Goal: Task Accomplishment & Management: Use online tool/utility

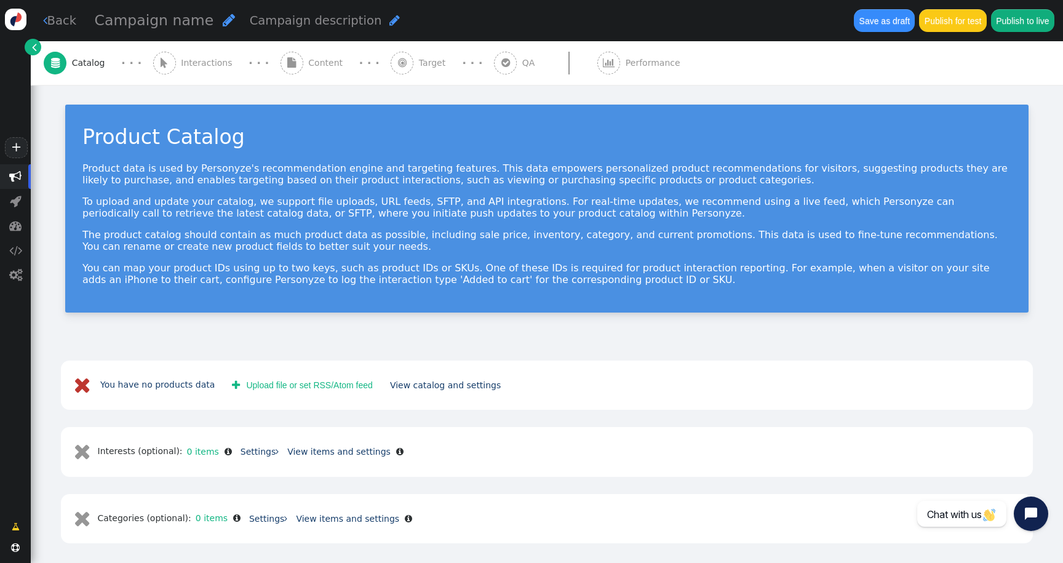
click at [285, 382] on button " Upload file or set RSS/Atom feed" at bounding box center [302, 385] width 158 height 22
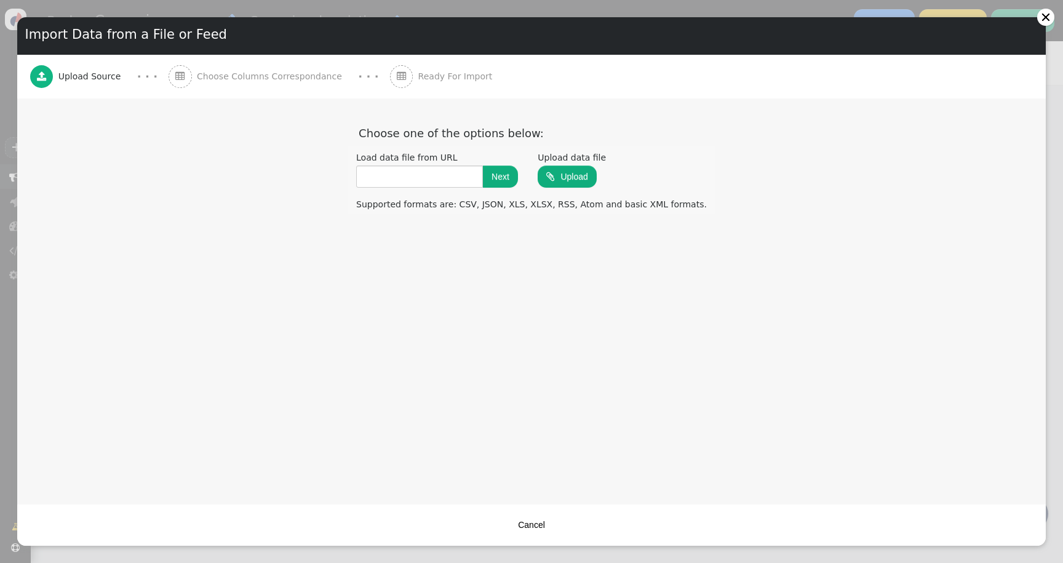
click at [559, 178] on input "file" at bounding box center [566, 176] width 59 height 24
type input "**********"
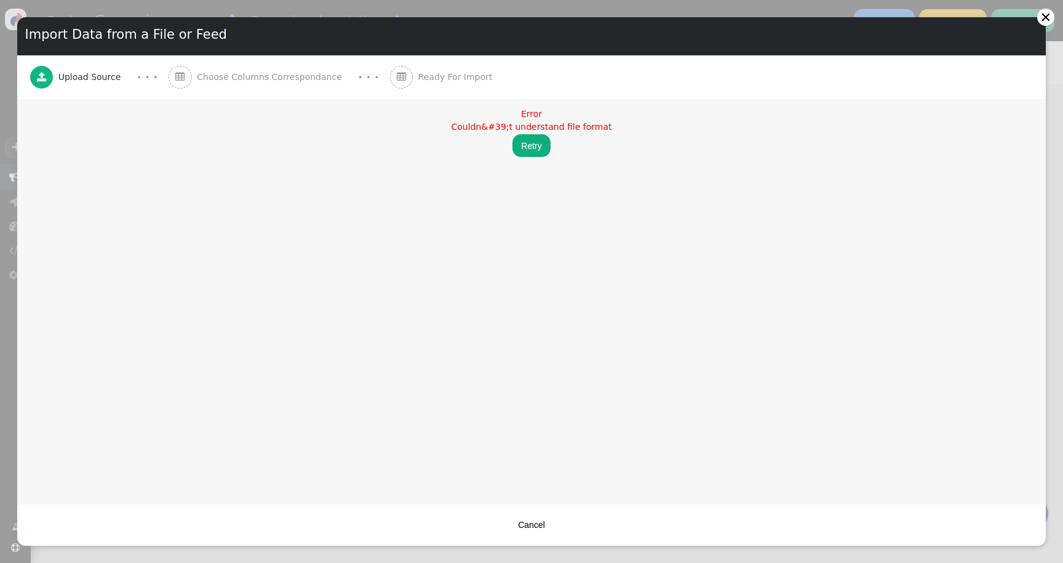
click at [527, 143] on button "Retry" at bounding box center [531, 145] width 38 height 22
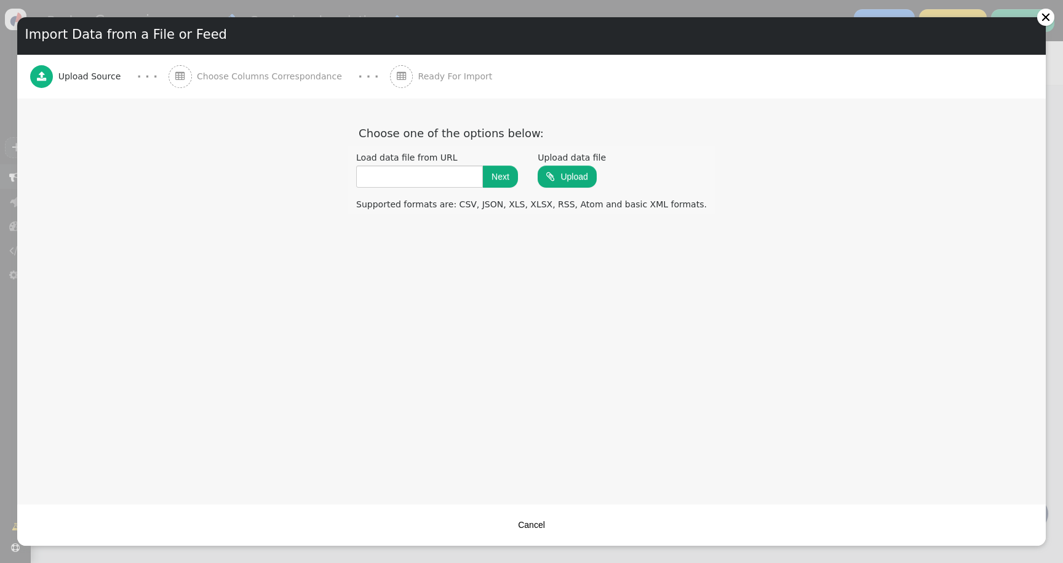
click at [580, 173] on input "file" at bounding box center [566, 176] width 59 height 24
type input "**********"
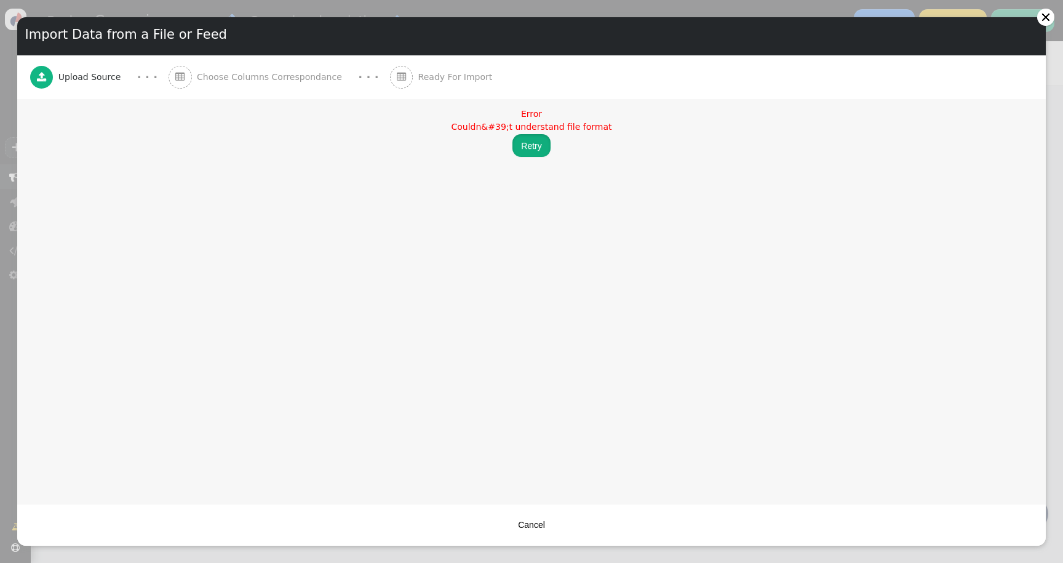
click at [533, 150] on button "Retry" at bounding box center [531, 145] width 38 height 22
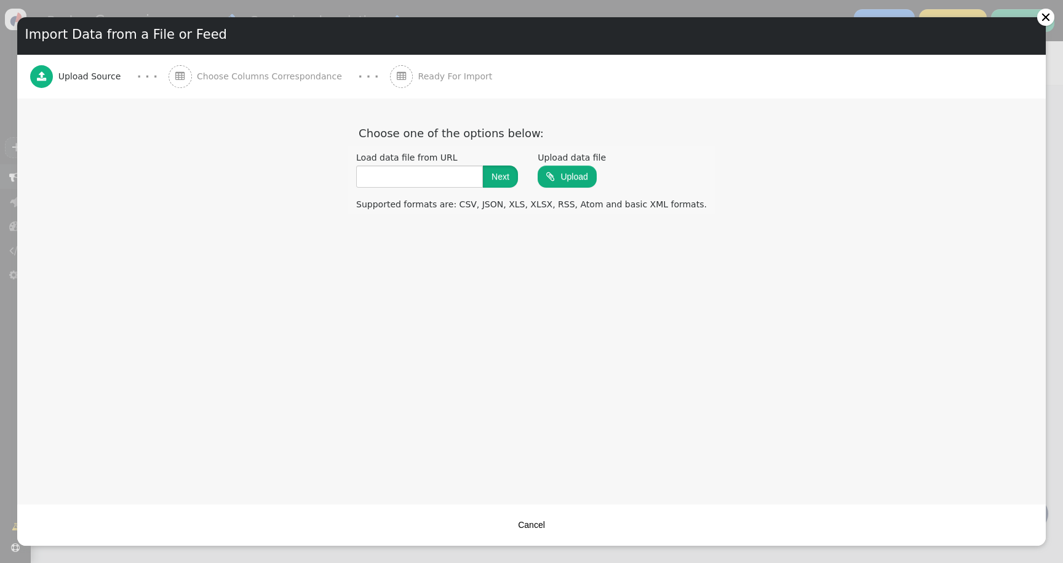
click at [508, 181] on button "Next" at bounding box center [500, 176] width 35 height 22
click at [556, 176] on input "file" at bounding box center [566, 176] width 59 height 24
type input "**********"
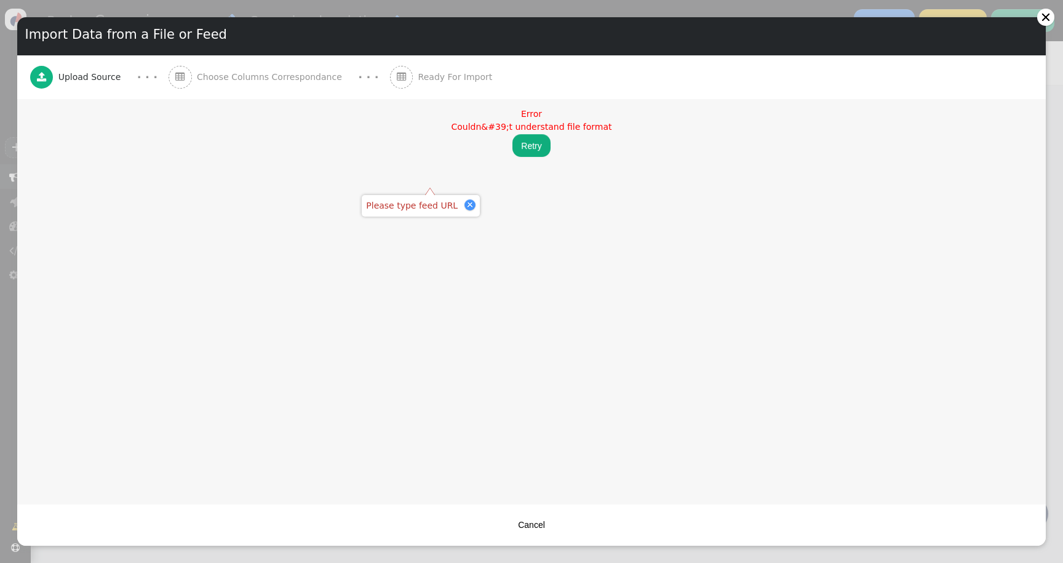
click at [485, 159] on div "Error Couldn&#39;t understand file format Retry" at bounding box center [531, 132] width 1028 height 67
click at [529, 143] on button "Retry" at bounding box center [531, 145] width 38 height 22
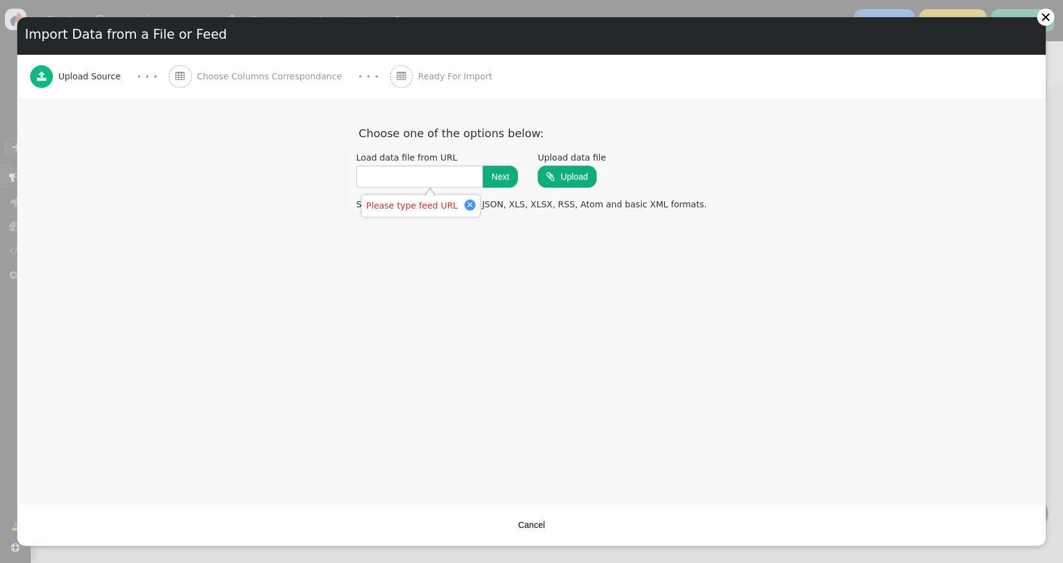
click at [561, 168] on input "file" at bounding box center [566, 176] width 59 height 24
type input "**********"
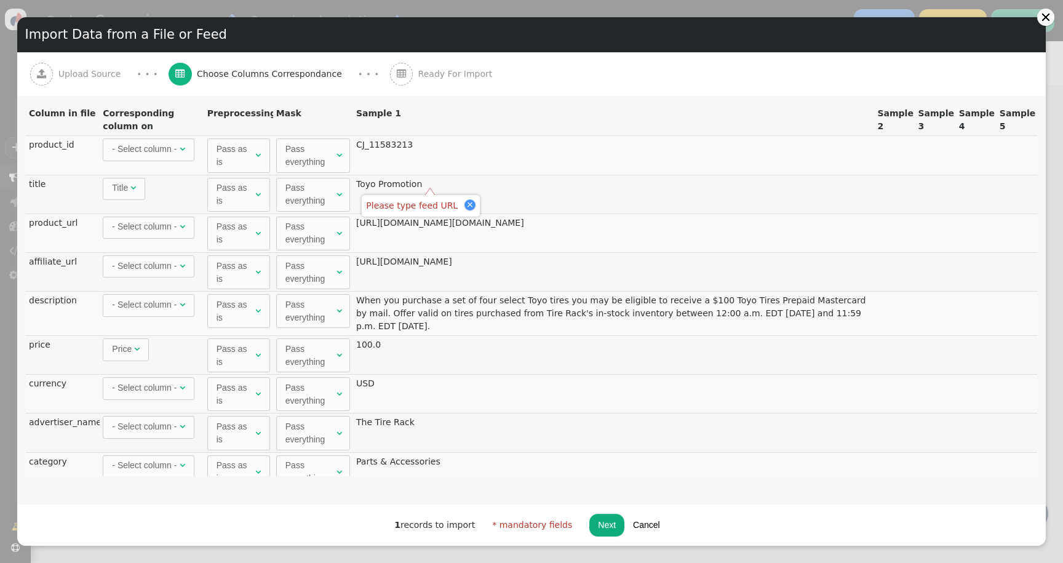
click at [438, 147] on td "CJ_11583213" at bounding box center [613, 154] width 521 height 39
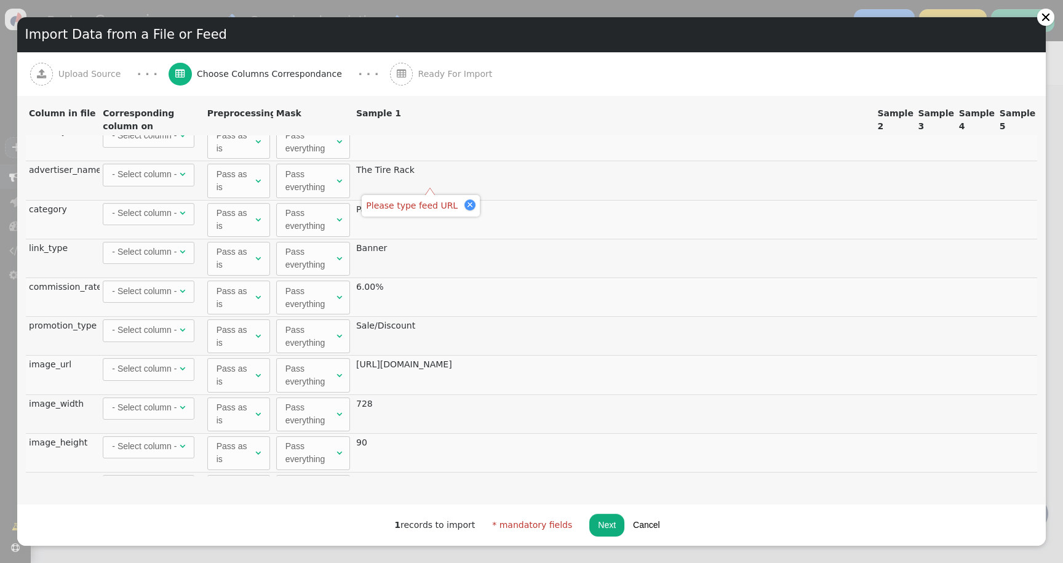
scroll to position [287, 0]
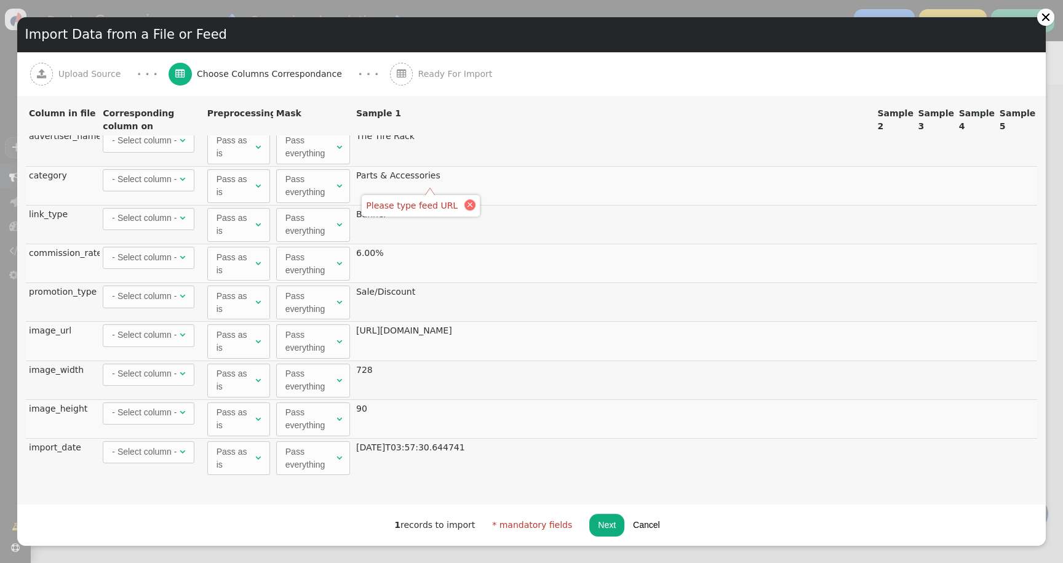
click at [464, 204] on div at bounding box center [469, 204] width 11 height 11
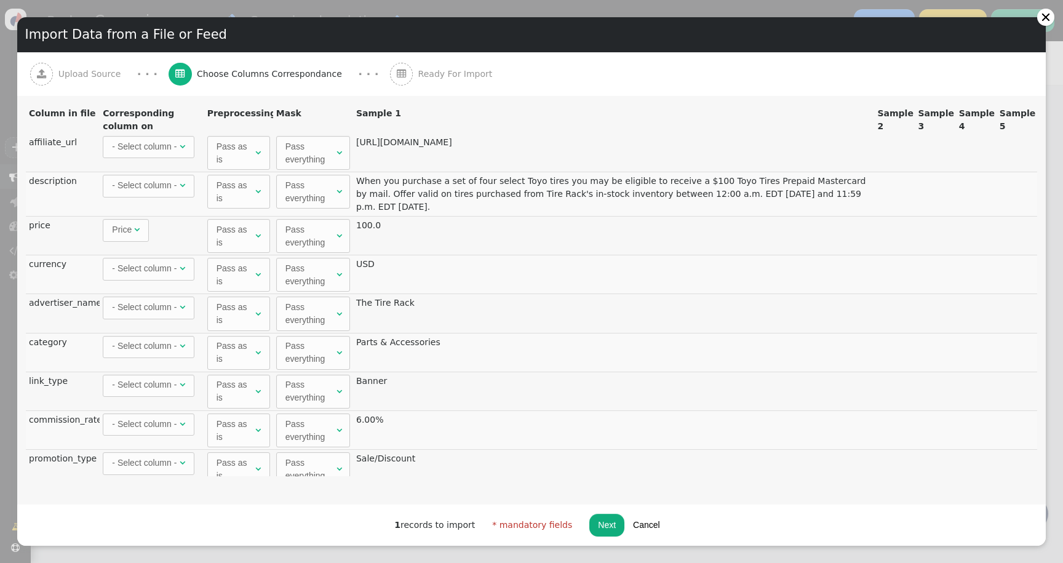
scroll to position [0, 0]
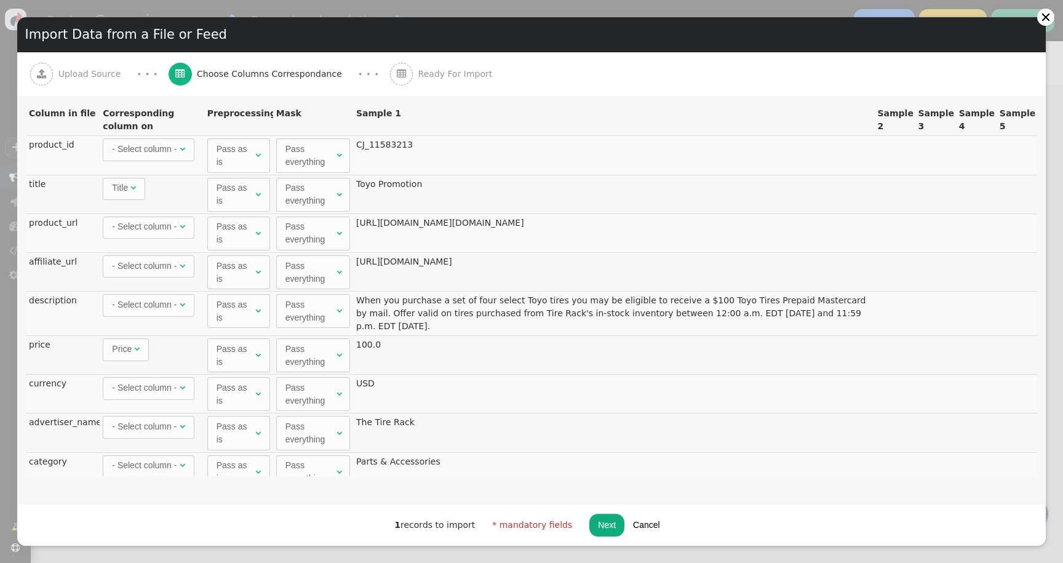
click at [437, 234] on td "[URL][DOMAIN_NAME][DOMAIN_NAME]" at bounding box center [613, 232] width 521 height 39
click at [178, 151] on div "- Select column -" at bounding box center [145, 149] width 67 height 13
click at [133, 193] on div "" at bounding box center [133, 188] width 6 height 13
click at [140, 239] on span "- Select column - " at bounding box center [148, 228] width 91 height 22
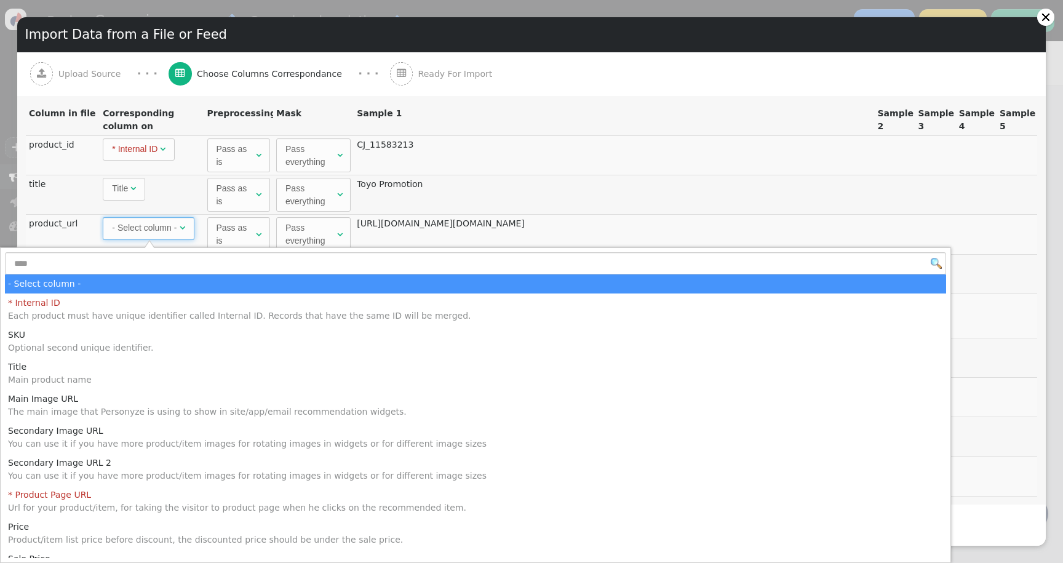
click at [531, 63] on div " Upload Source · · ·  Choose Columns Correspondance · · ·  Ready For Import" at bounding box center [531, 74] width 1002 height 44
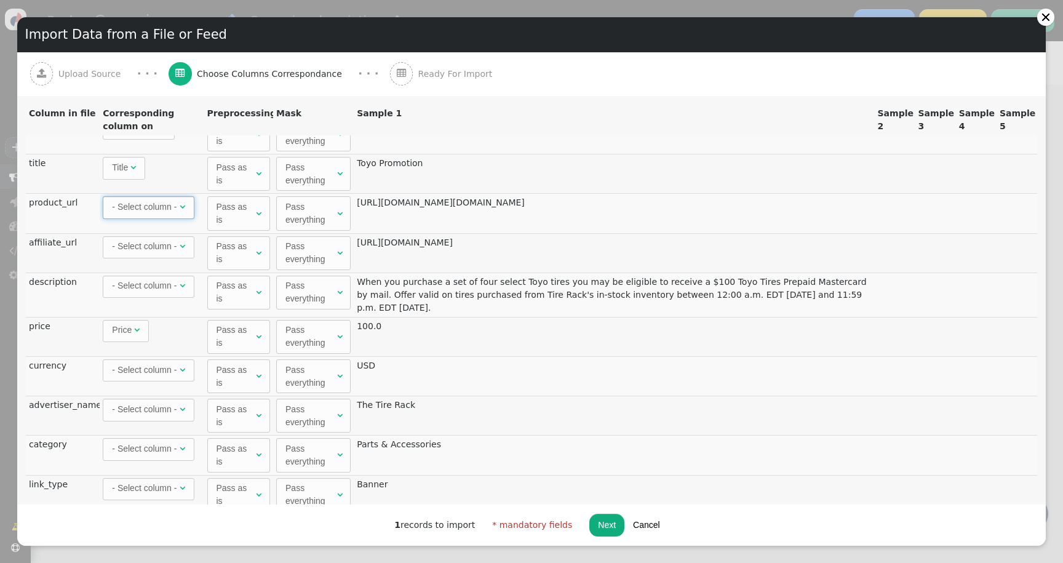
scroll to position [29, 0]
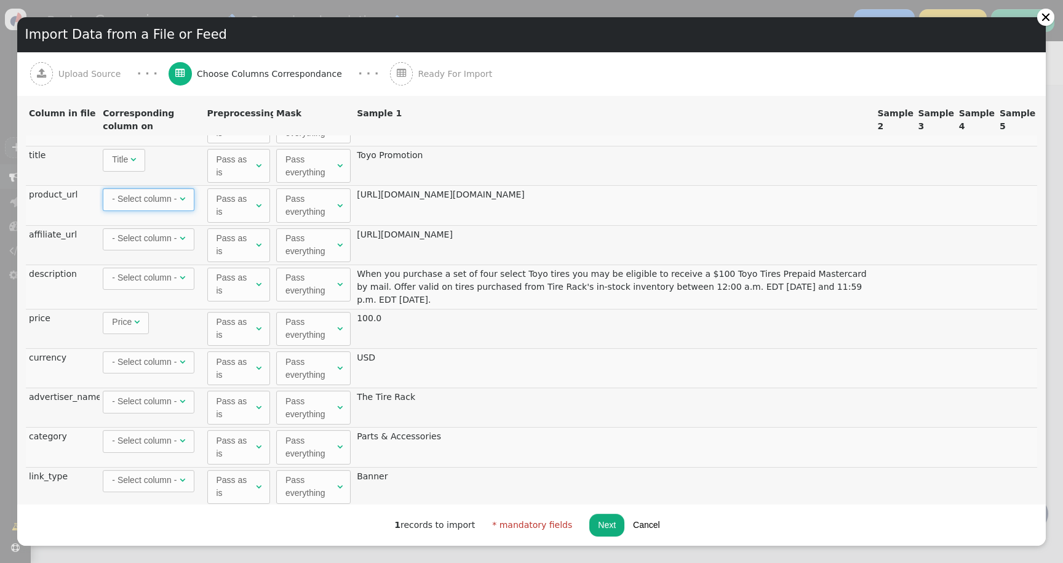
click at [162, 205] on div "- Select column -" at bounding box center [144, 198] width 65 height 13
click at [158, 249] on span "- Select column - " at bounding box center [148, 239] width 91 height 22
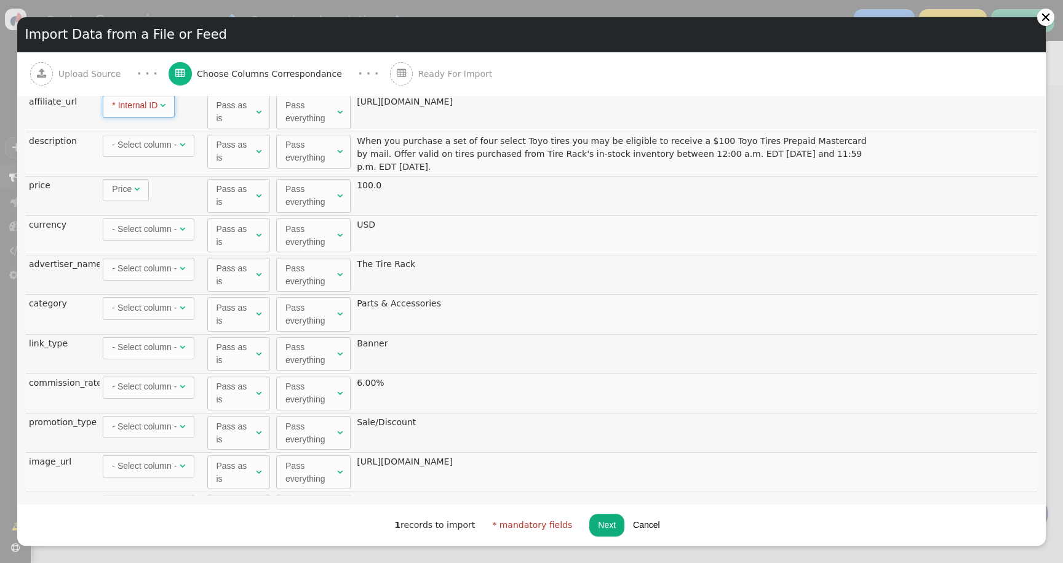
scroll to position [0, 0]
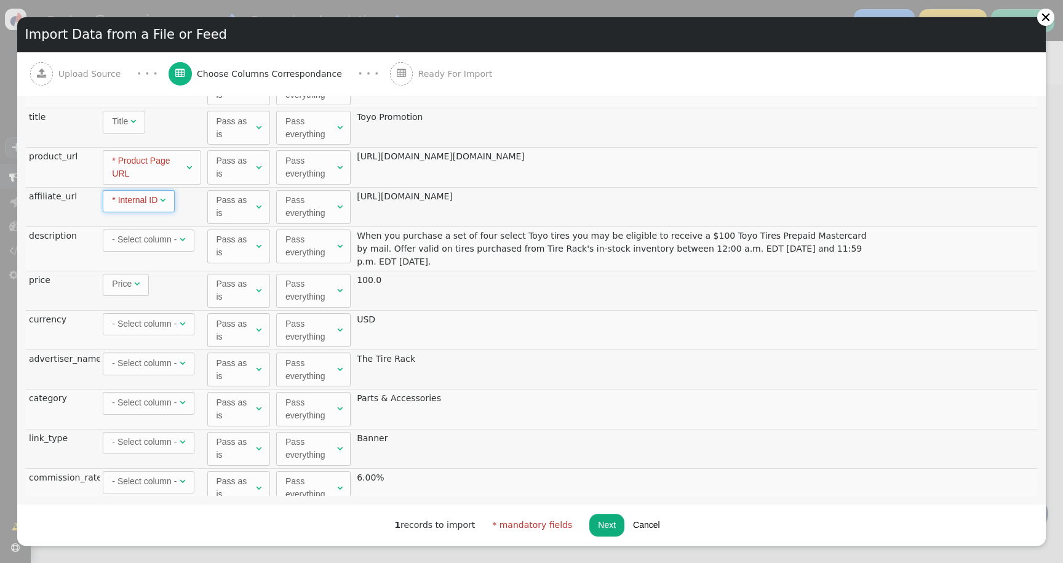
click at [178, 242] on div "- Select column -" at bounding box center [145, 239] width 67 height 13
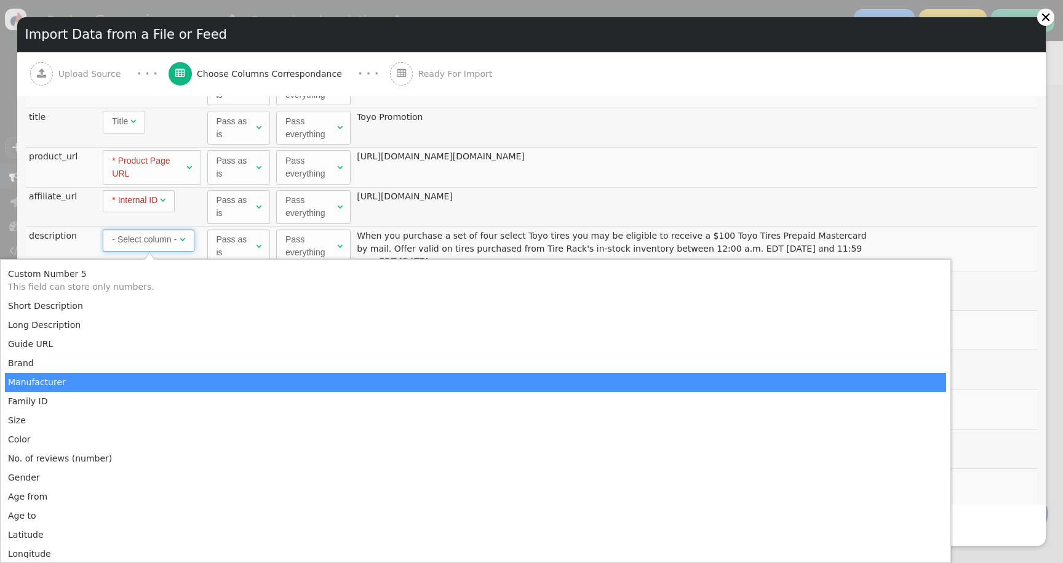
scroll to position [679, 0]
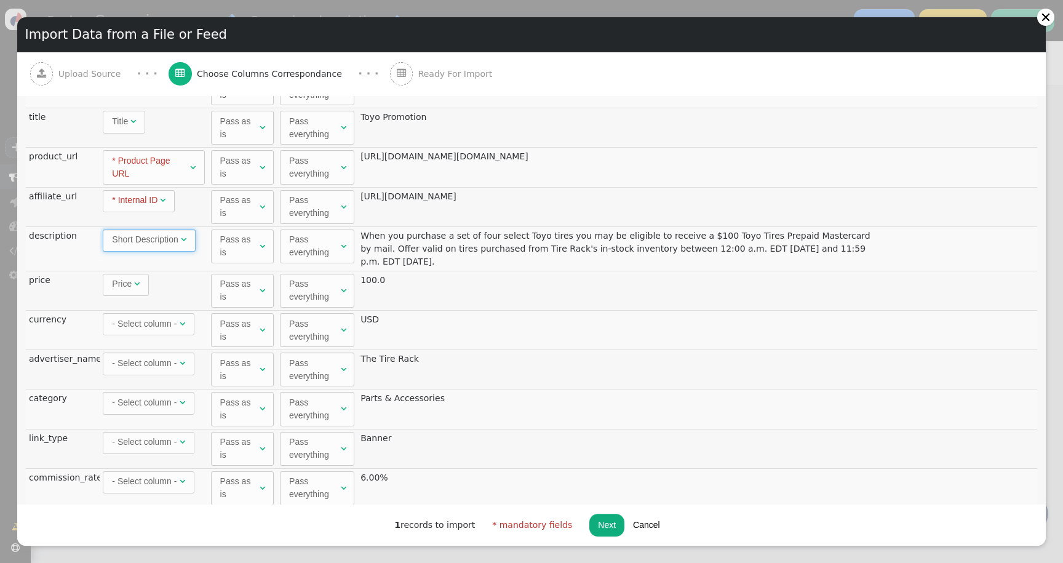
click at [166, 236] on span "Short Description" at bounding box center [145, 239] width 66 height 10
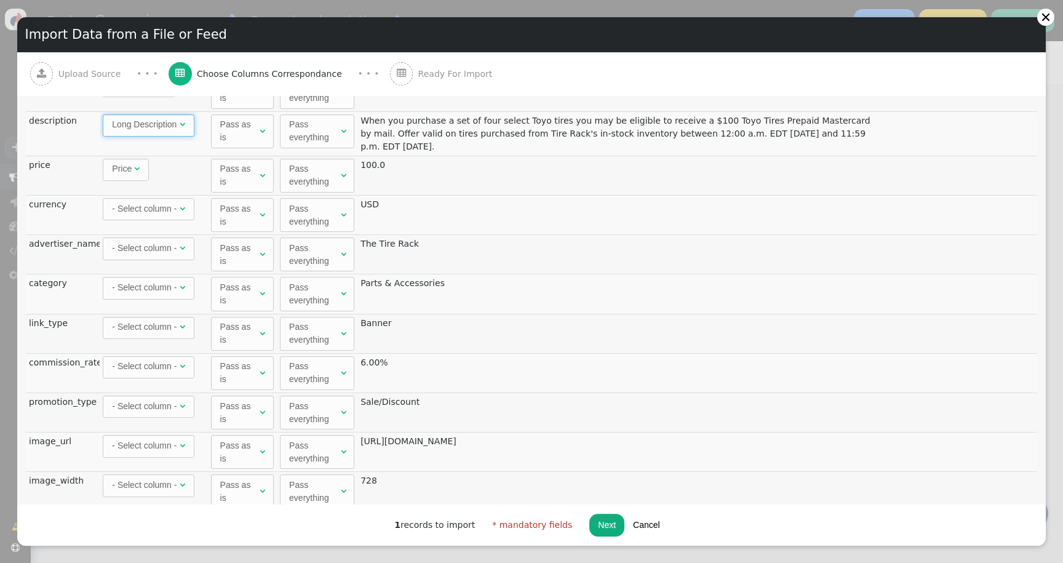
scroll to position [119, 0]
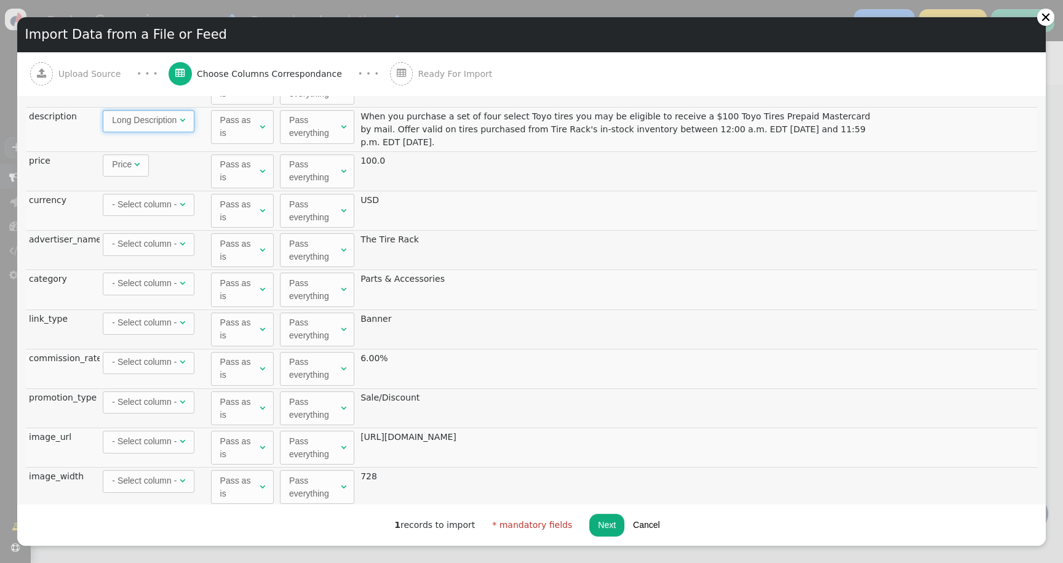
click at [154, 289] on div "- Select column -" at bounding box center [144, 283] width 65 height 13
click at [161, 326] on div "- Select column -" at bounding box center [144, 322] width 65 height 13
click at [154, 360] on div "- Select column -" at bounding box center [144, 361] width 65 height 13
click at [168, 401] on div "- Select column -" at bounding box center [144, 401] width 65 height 13
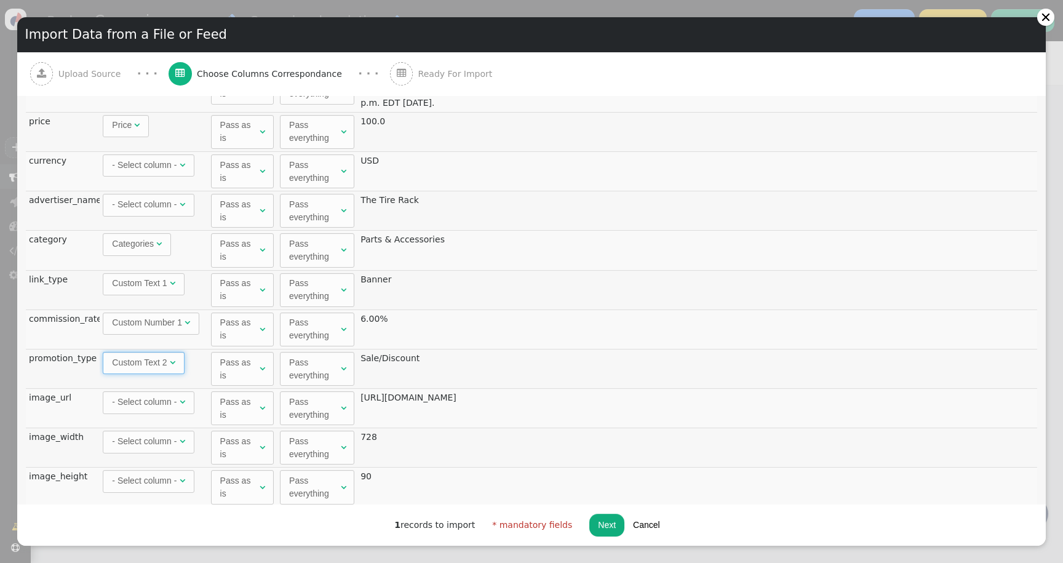
scroll to position [161, 0]
click at [179, 400] on div "- Select column -" at bounding box center [145, 400] width 67 height 13
click at [154, 436] on div "- Select column -" at bounding box center [144, 439] width 65 height 13
click at [171, 475] on div "- Select column -" at bounding box center [144, 478] width 65 height 13
click at [179, 201] on div "- Select column -" at bounding box center [145, 202] width 67 height 13
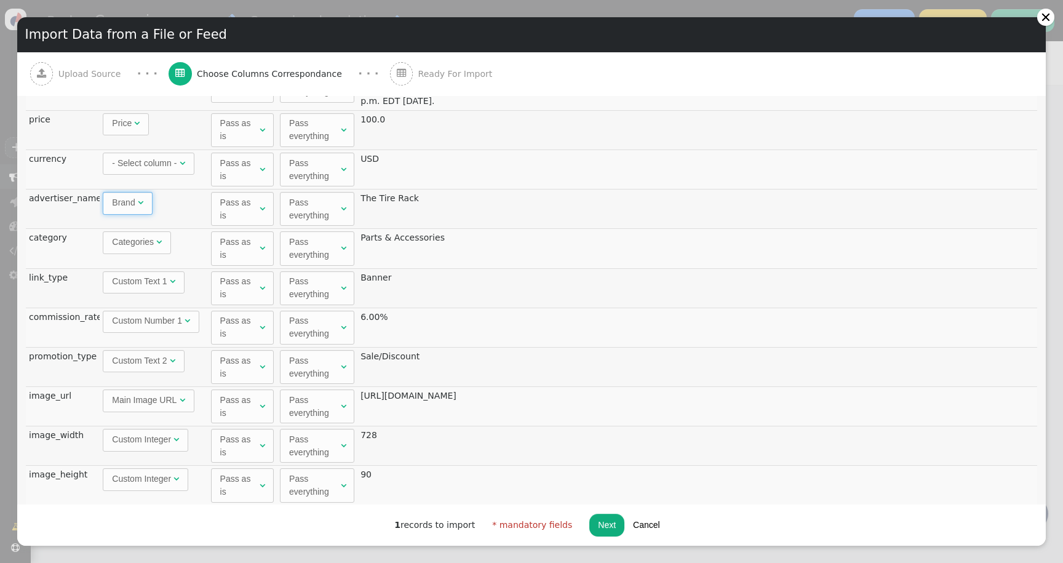
click at [148, 165] on div "- Select column -" at bounding box center [144, 163] width 65 height 13
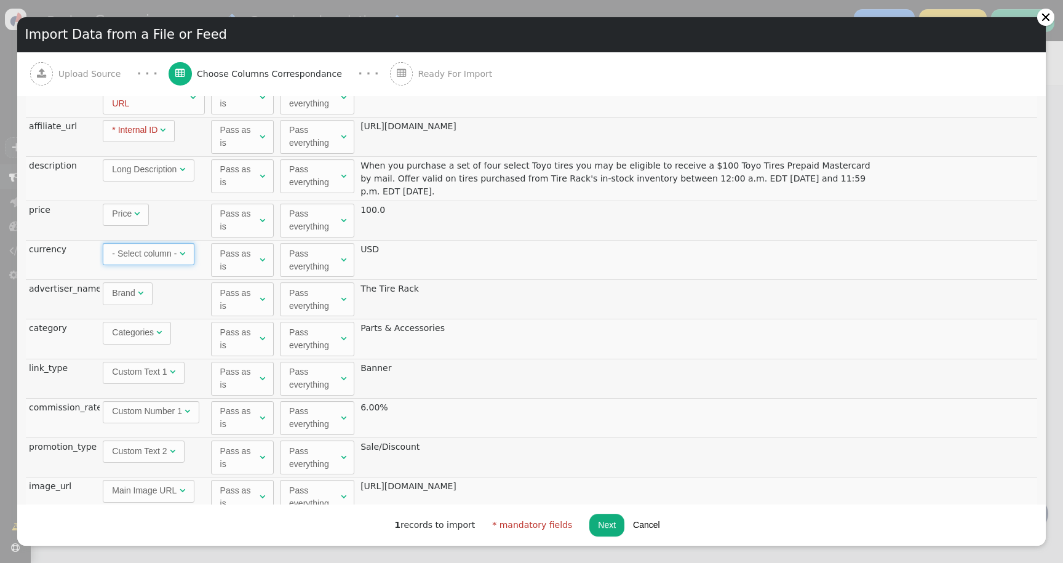
scroll to position [66, 0]
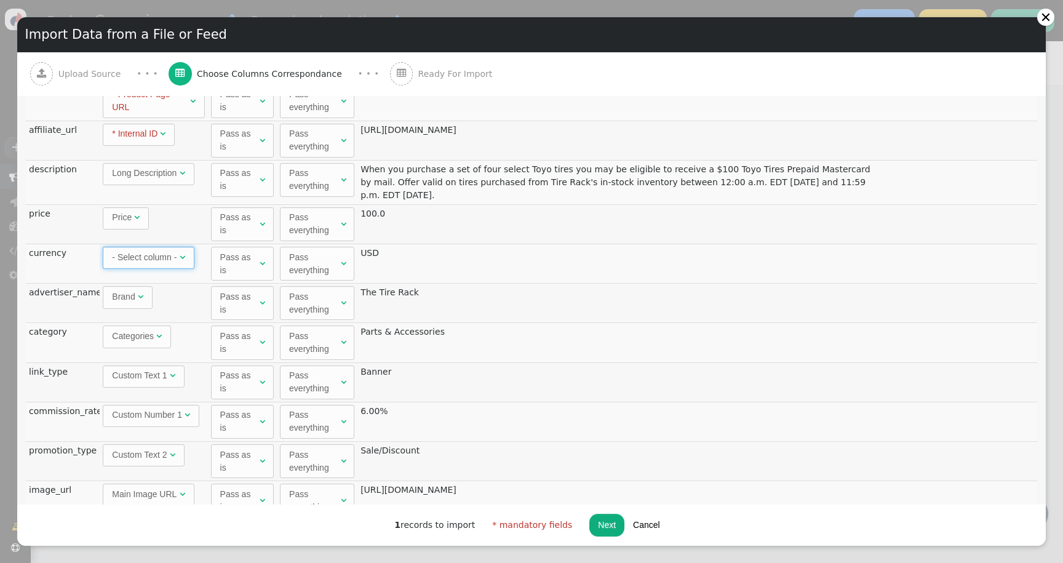
click at [163, 260] on div "- Select column -" at bounding box center [144, 257] width 65 height 13
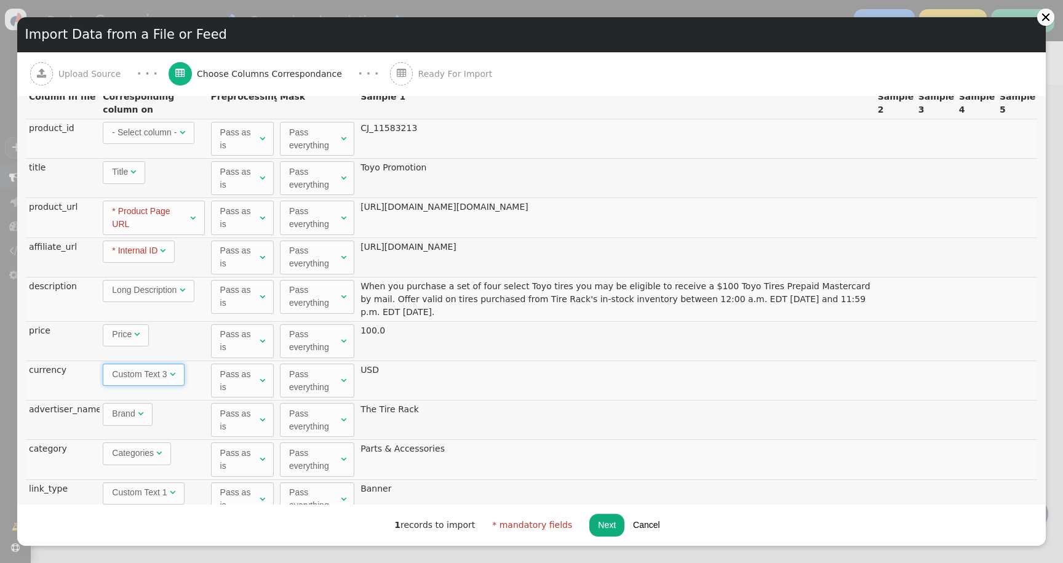
scroll to position [0, 0]
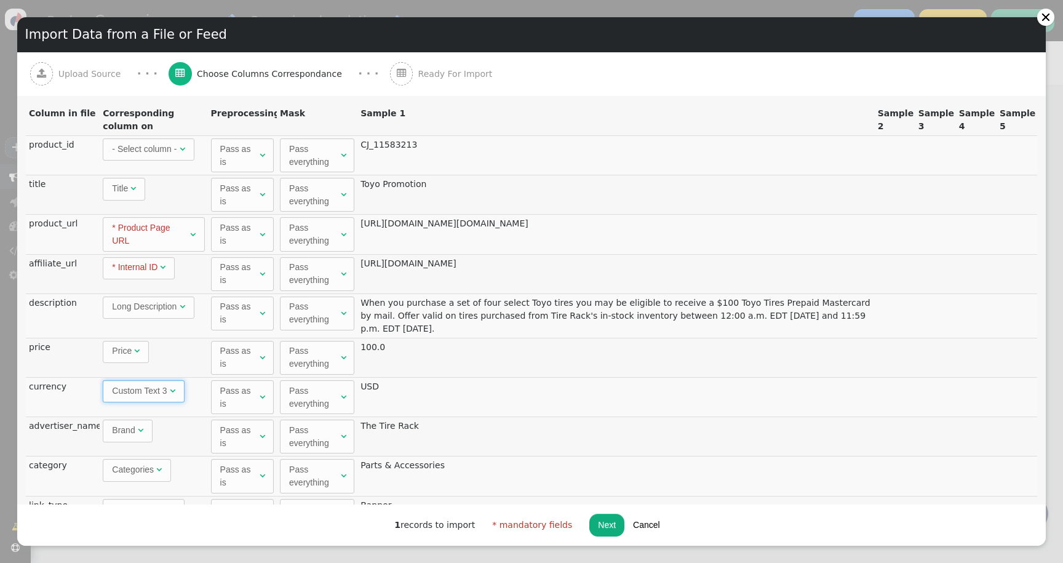
click at [174, 155] on div "- Select column -" at bounding box center [144, 149] width 65 height 13
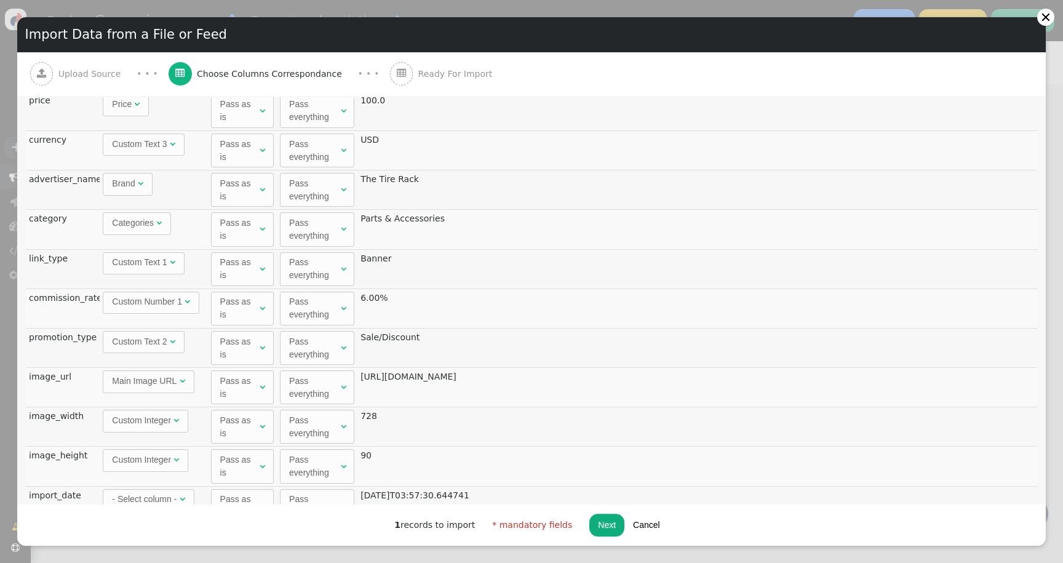
scroll to position [67, 0]
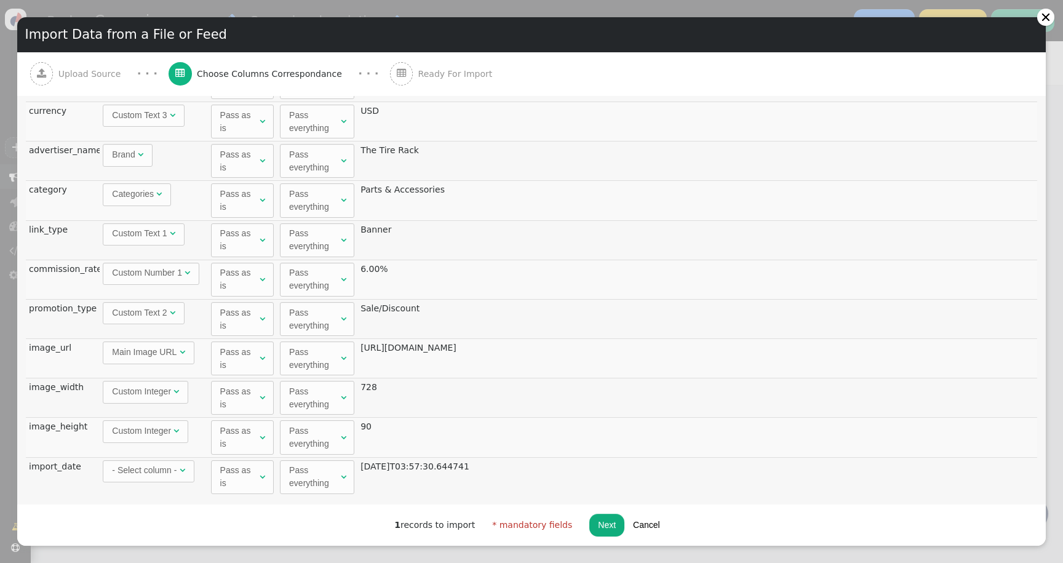
click at [601, 512] on div "1 records to import * mandatory fields Next Cancel" at bounding box center [531, 524] width 1028 height 41
click at [601, 525] on button "Next" at bounding box center [606, 524] width 35 height 22
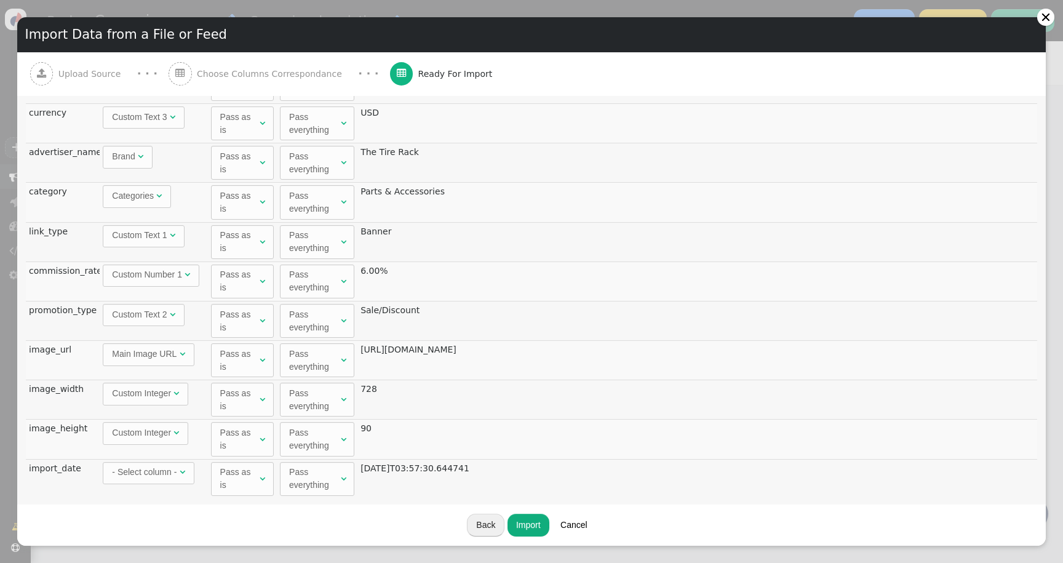
scroll to position [0, 0]
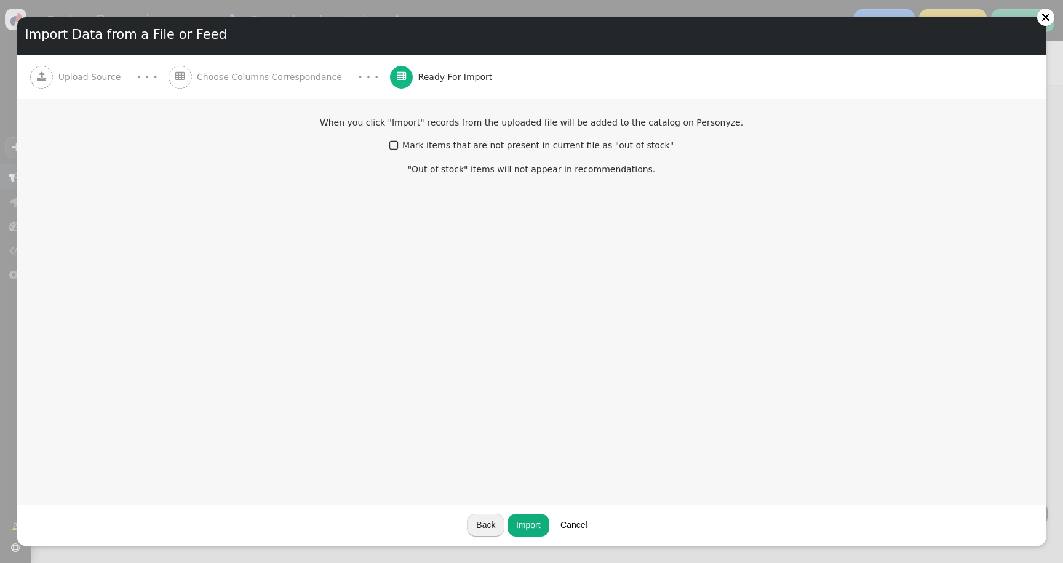
click at [529, 533] on button "Import" at bounding box center [528, 524] width 42 height 22
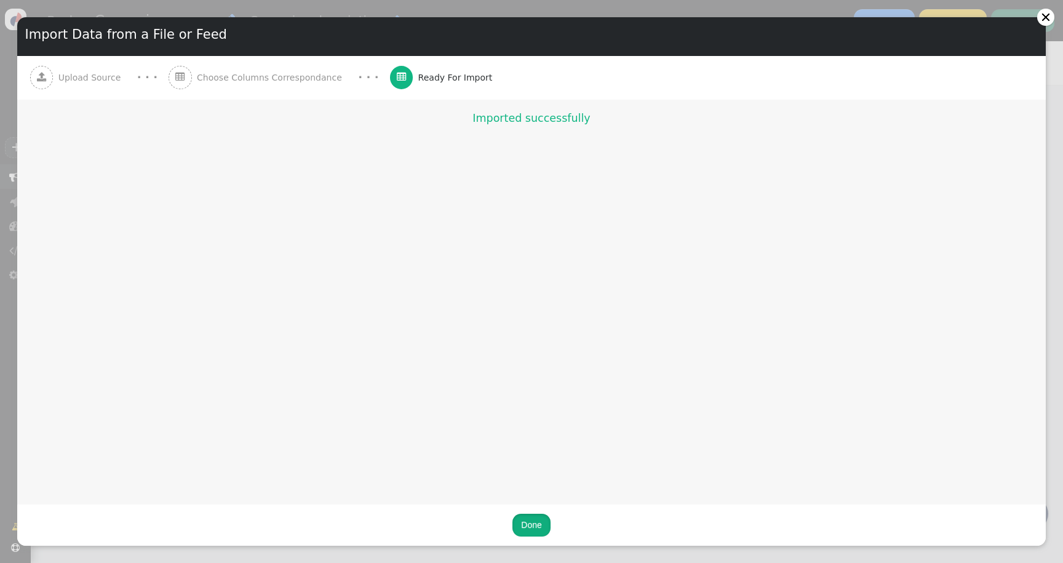
click at [534, 520] on button "Done" at bounding box center [531, 524] width 38 height 22
